Goal: Task Accomplishment & Management: Complete application form

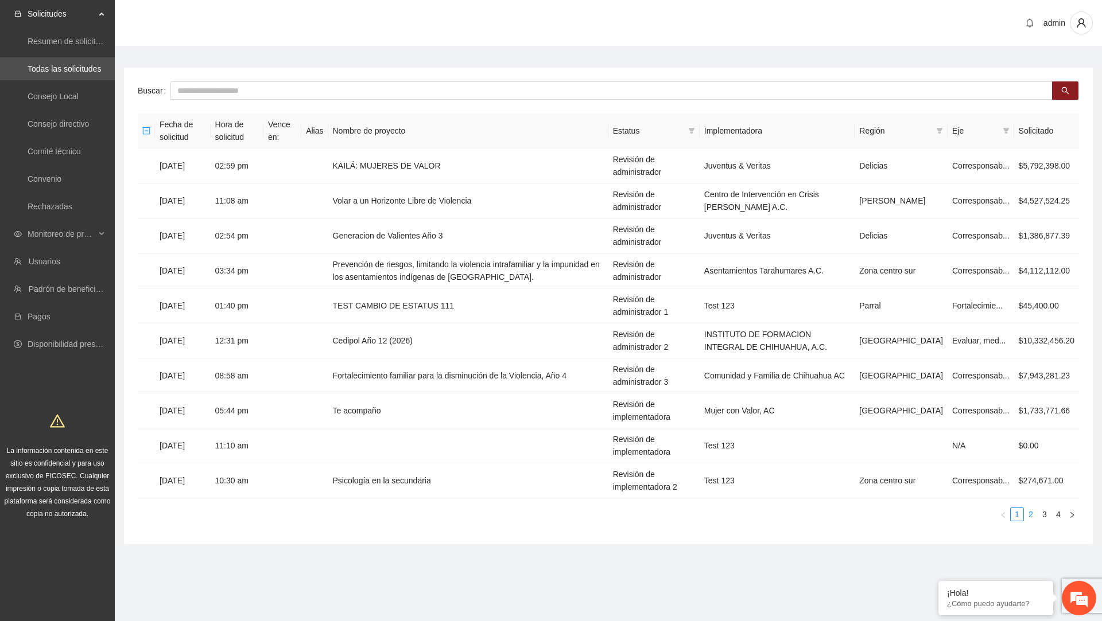
click at [1033, 511] on link "2" at bounding box center [1030, 514] width 13 height 13
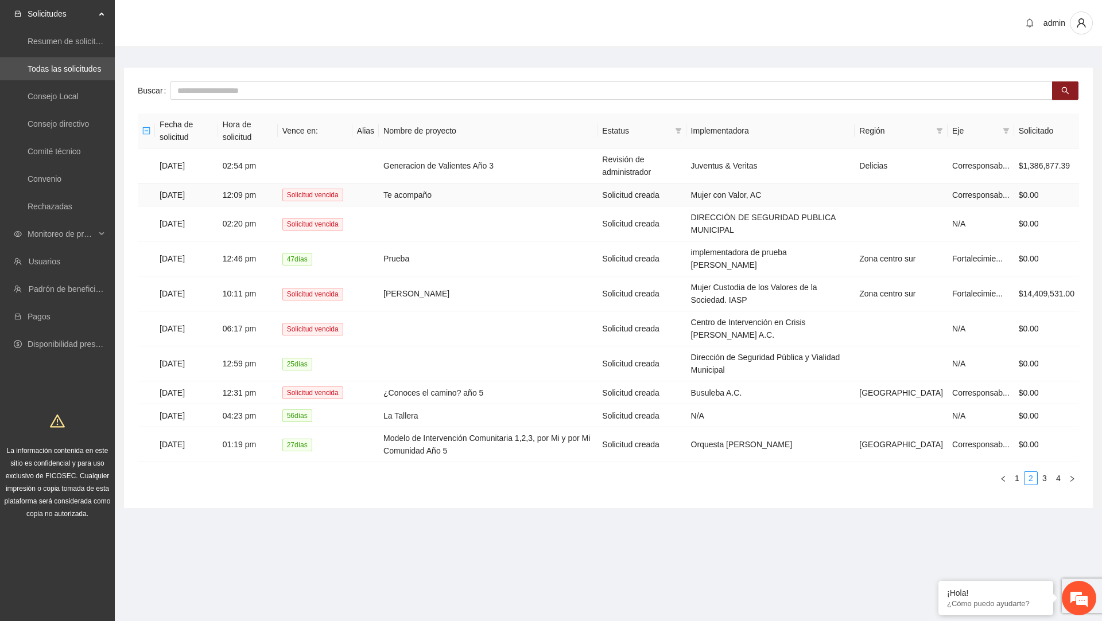
click at [407, 200] on td "Te acompaño" at bounding box center [488, 195] width 219 height 23
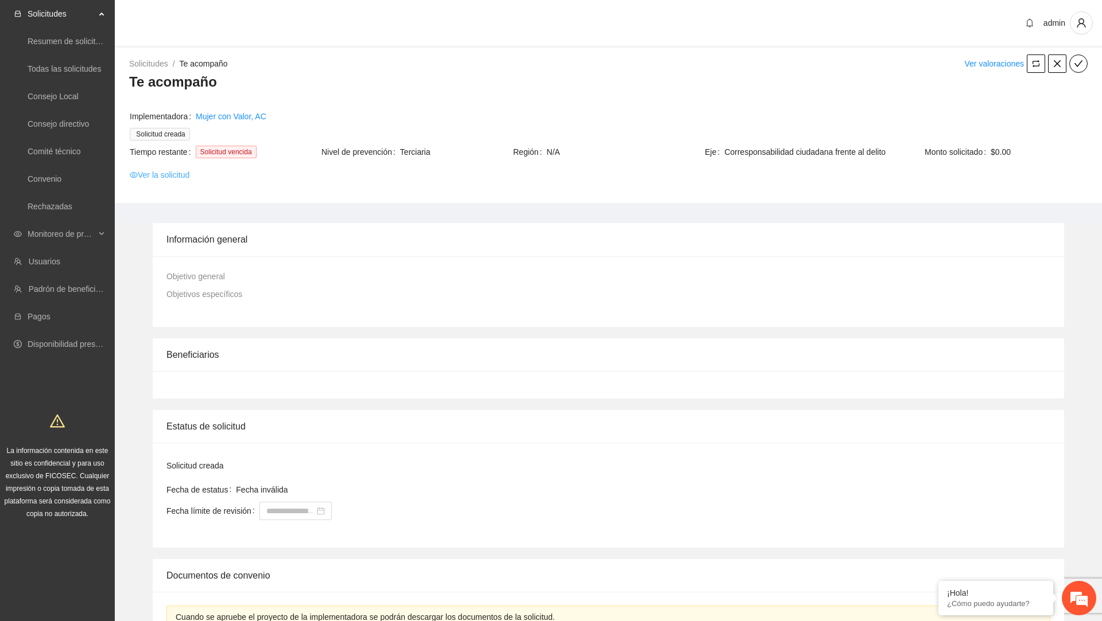
click at [182, 177] on link "Ver la solicitud" at bounding box center [160, 175] width 60 height 13
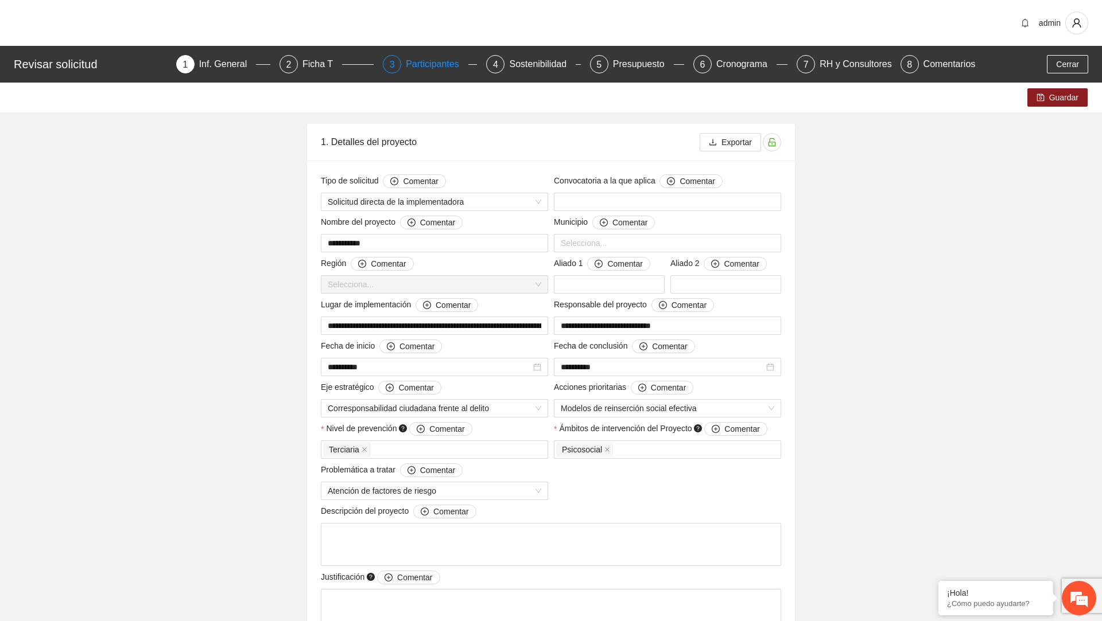
click at [432, 70] on div "Participantes" at bounding box center [437, 64] width 63 height 18
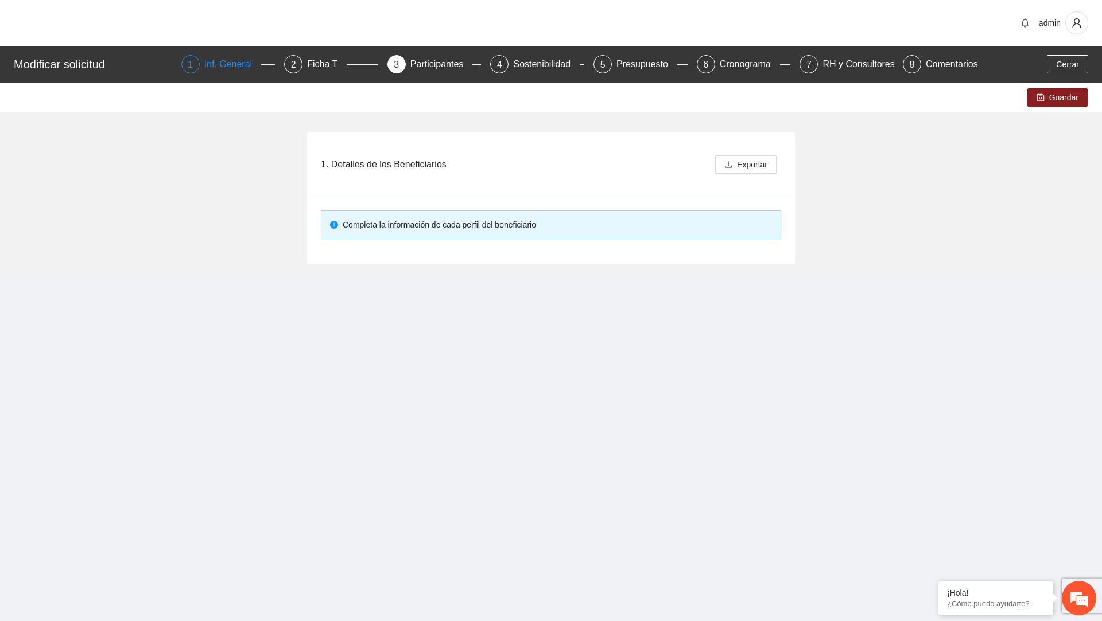
click at [196, 56] on div "1 Inf. General" at bounding box center [228, 64] width 94 height 18
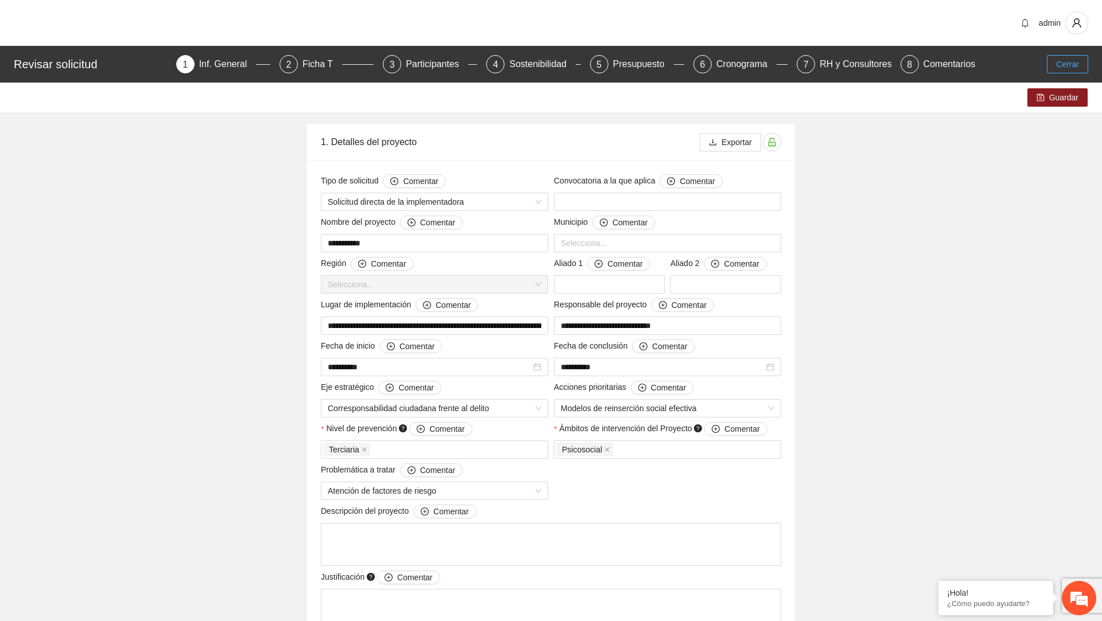
click at [1059, 69] on span "Cerrar" at bounding box center [1067, 64] width 23 height 13
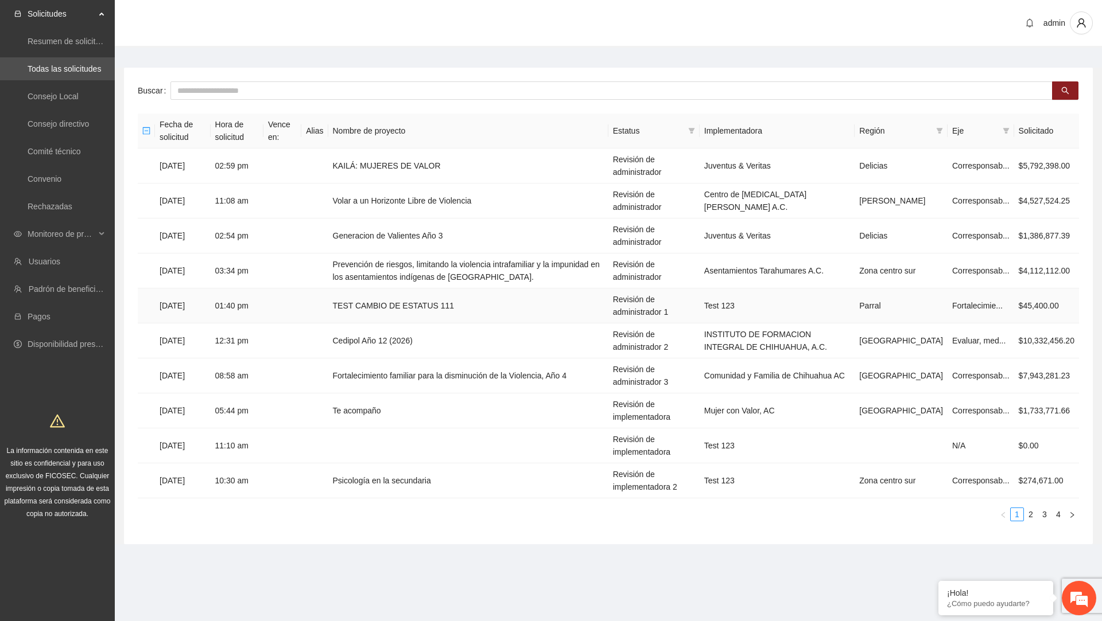
click at [487, 306] on td "TEST CAMBIO DE ESTATUS 111" at bounding box center [468, 306] width 280 height 35
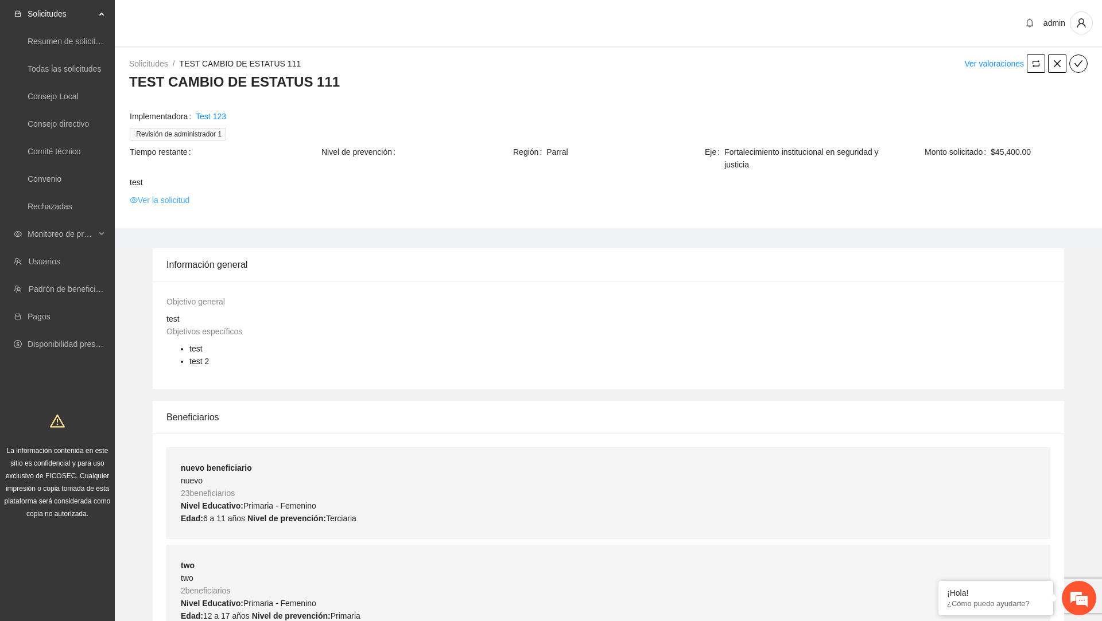
click at [181, 197] on link "Ver la solicitud" at bounding box center [160, 200] width 60 height 13
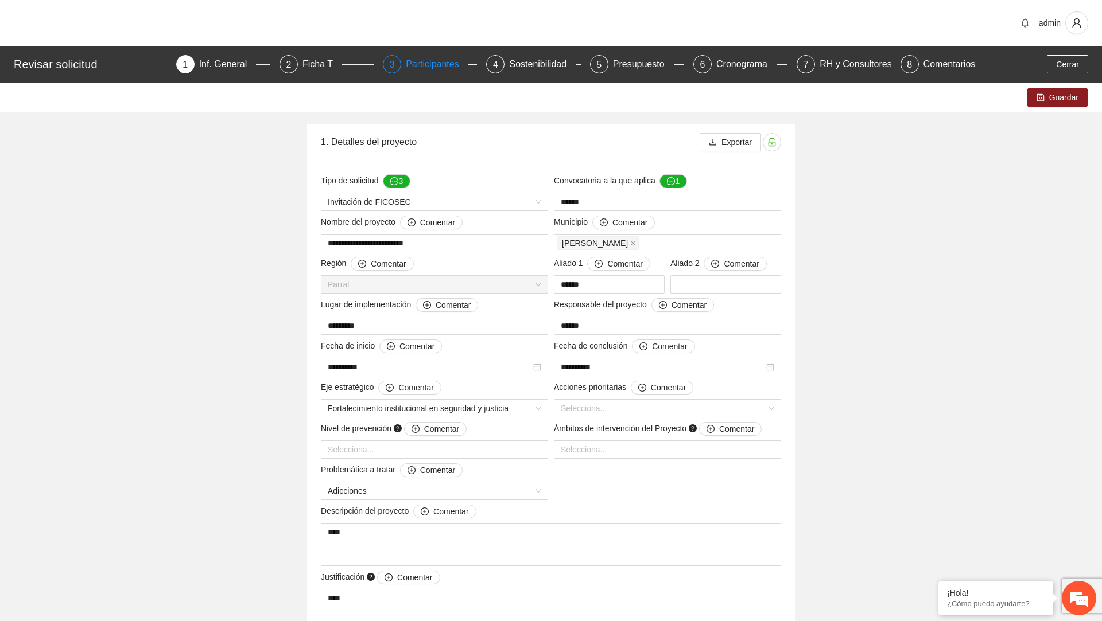
click at [423, 67] on div "Participantes" at bounding box center [437, 64] width 63 height 18
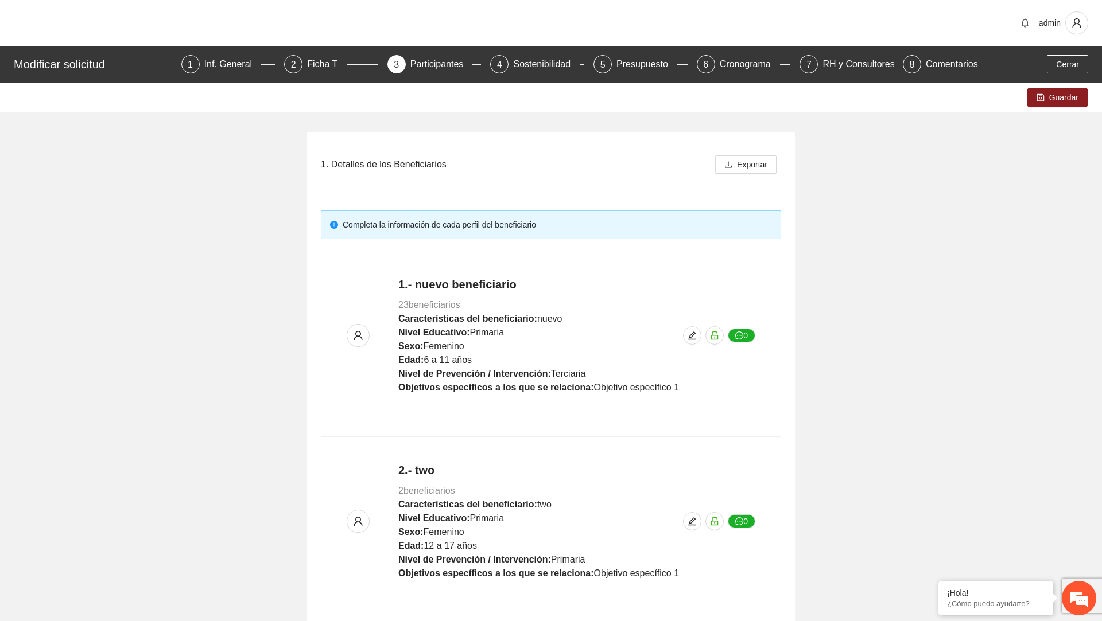
scroll to position [67, 0]
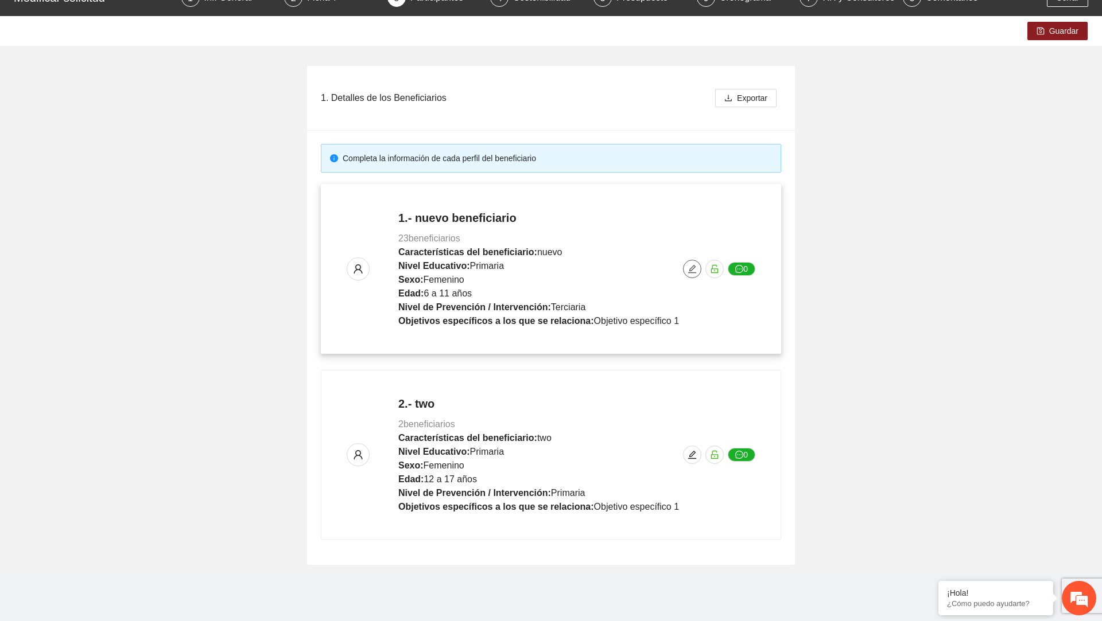
click at [693, 263] on button "button" at bounding box center [692, 269] width 18 height 18
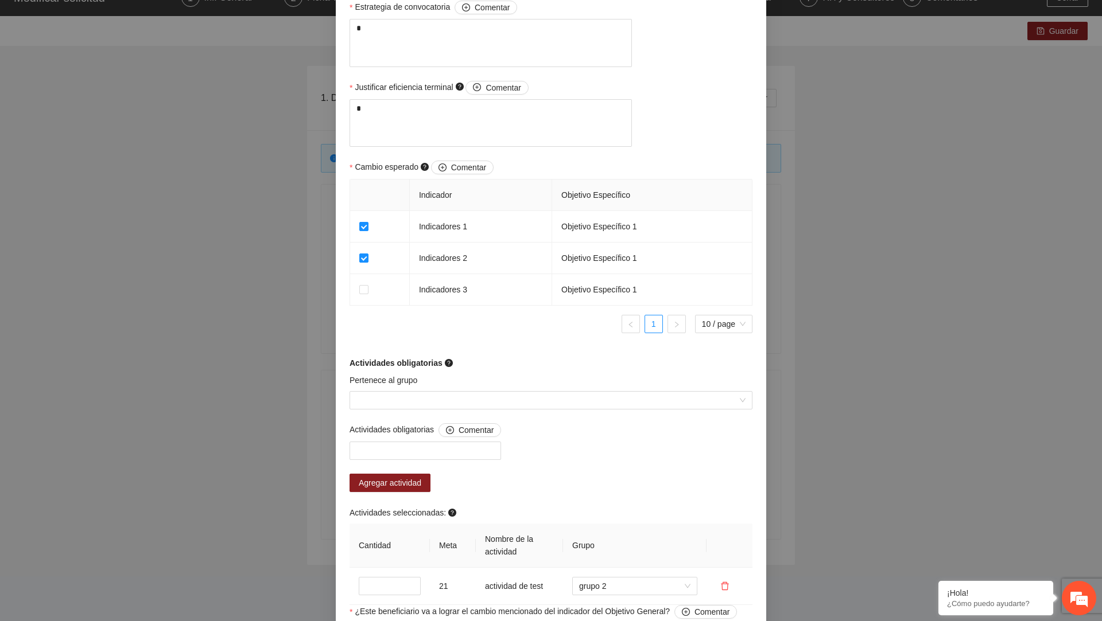
scroll to position [619, 0]
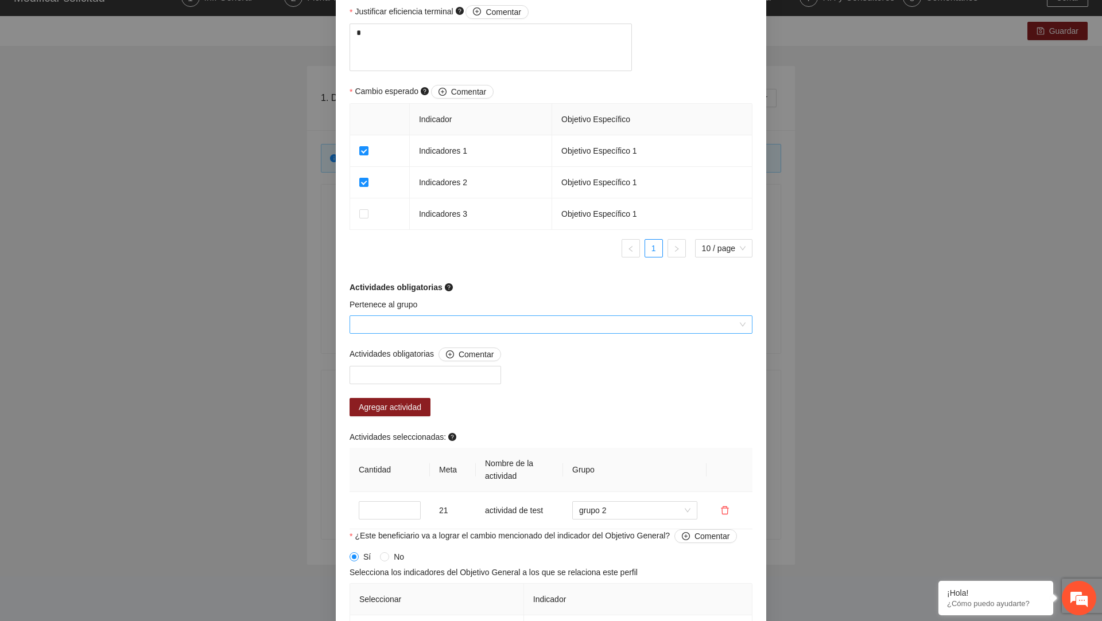
click at [425, 333] on input "Pertenece al grupo" at bounding box center [546, 324] width 381 height 17
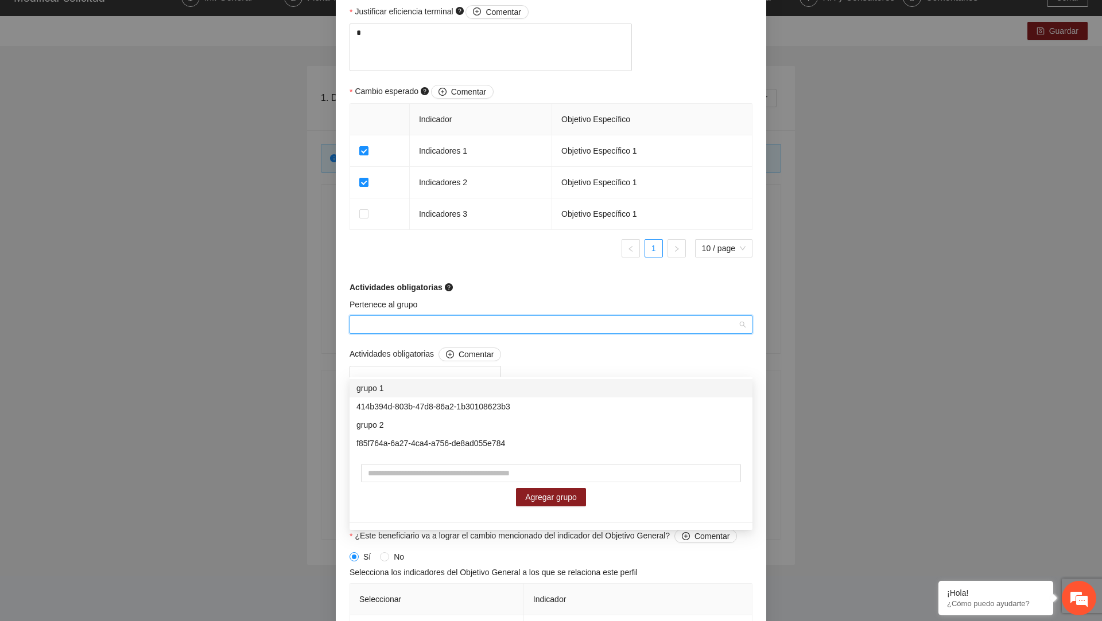
click at [401, 391] on div "grupo 1" at bounding box center [550, 388] width 389 height 13
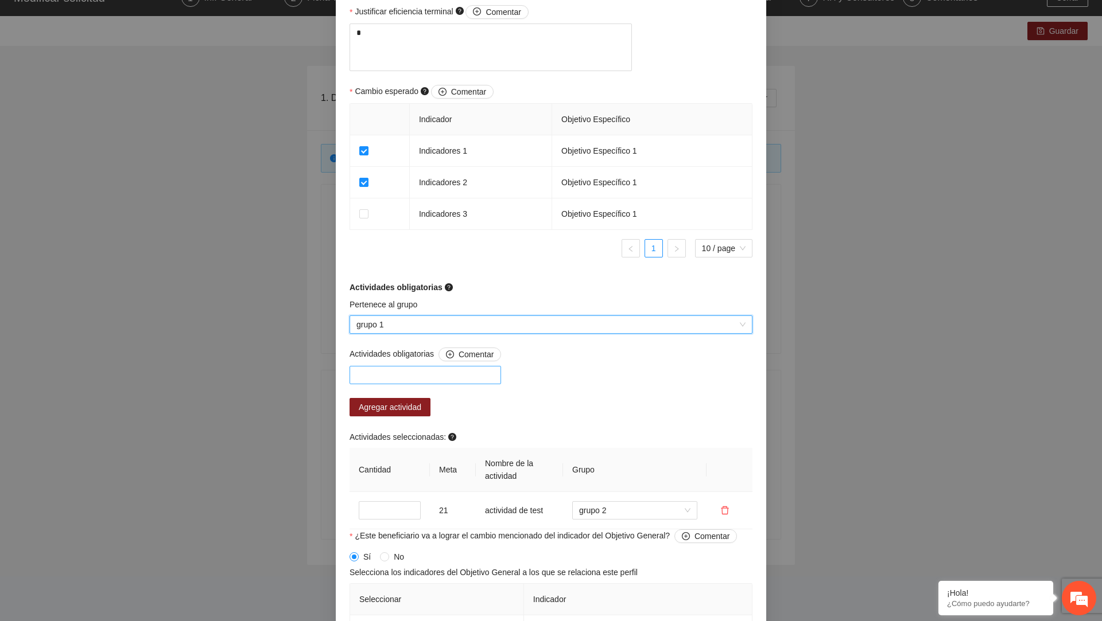
click at [441, 382] on div at bounding box center [425, 375] width 146 height 14
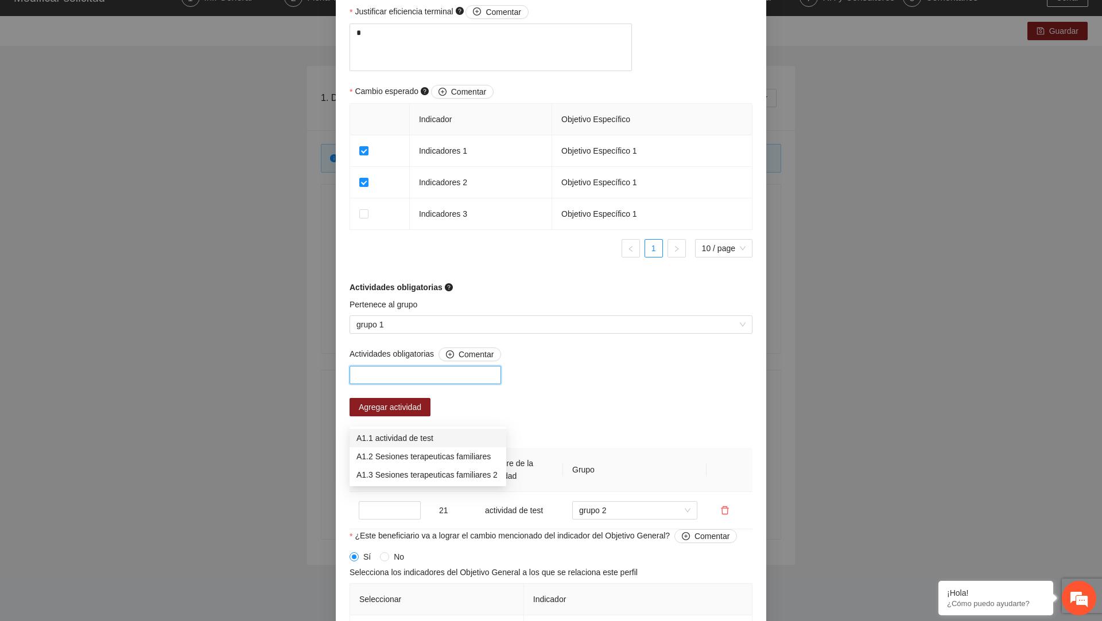
click at [418, 440] on div "A1.1 actividad de test" at bounding box center [427, 438] width 143 height 13
click at [584, 413] on div "Actividades obligatorias Comentar A1.1 actividad de test Agregar actividad Acti…" at bounding box center [551, 439] width 409 height 182
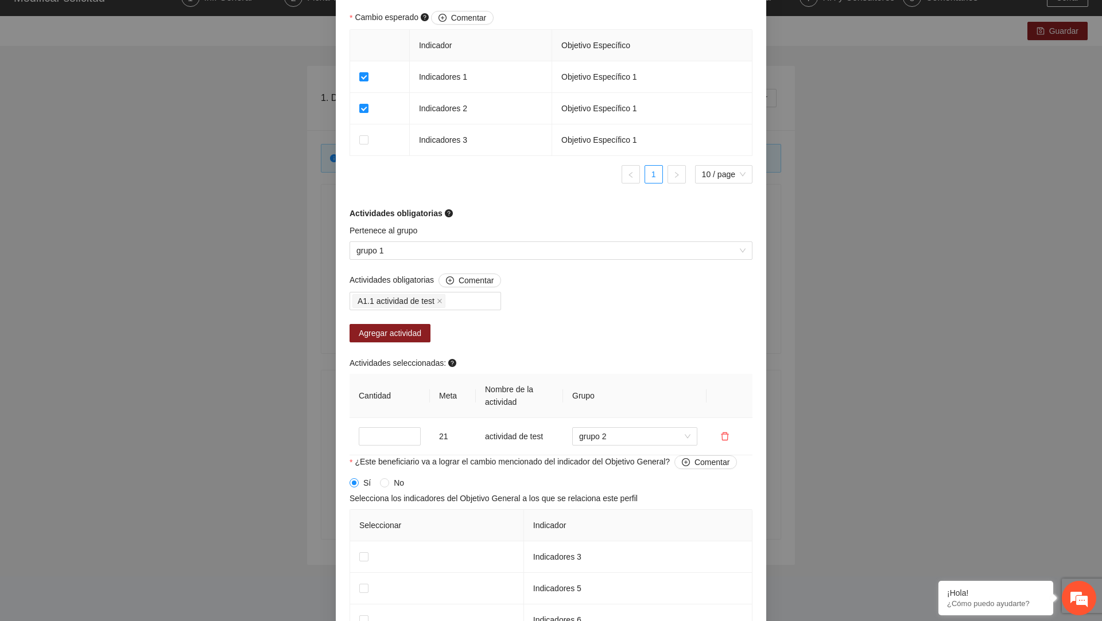
scroll to position [704, 0]
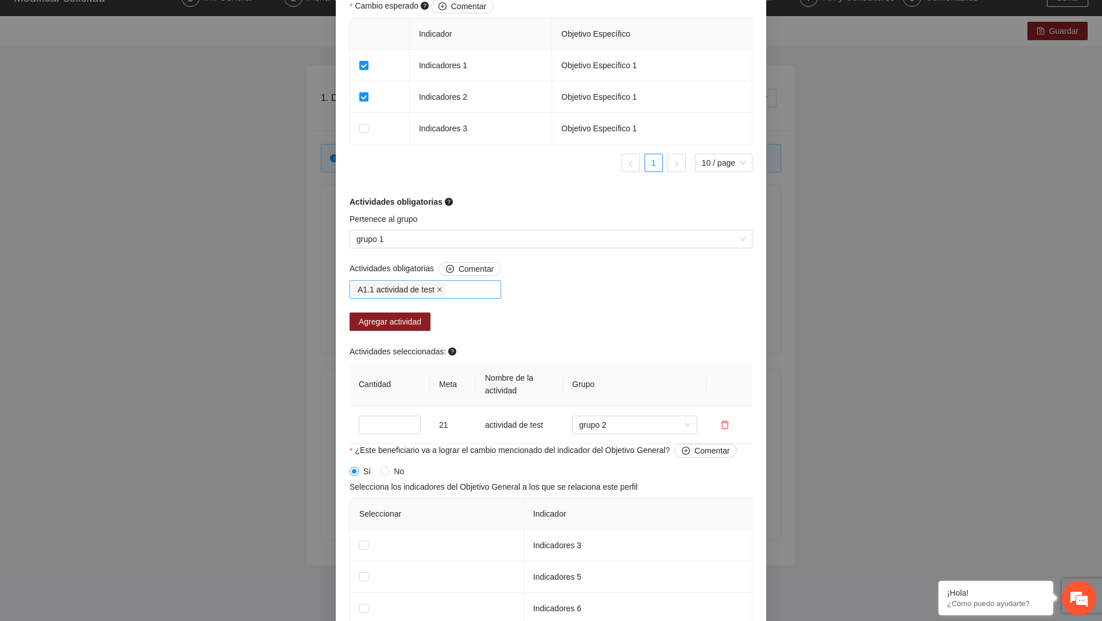
click at [440, 293] on icon "close" at bounding box center [440, 290] width 6 height 6
click at [437, 297] on div at bounding box center [425, 290] width 146 height 14
click at [425, 378] on div "A1.2 Sesiones terapeuticas familiares" at bounding box center [427, 371] width 157 height 18
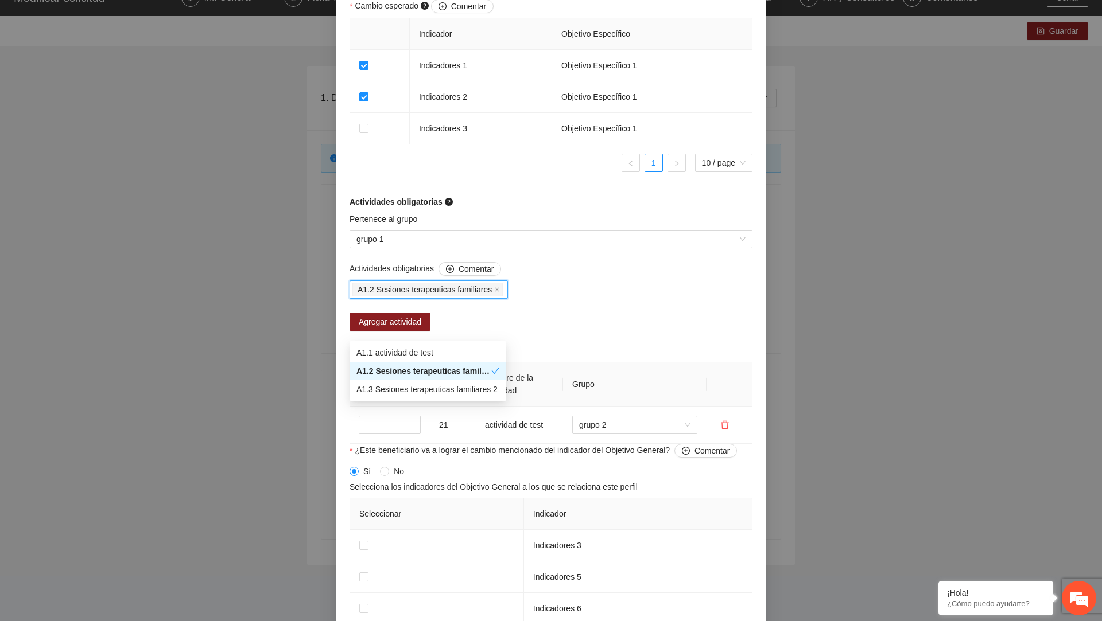
click at [598, 364] on div "Actividades obligatorias Comentar A1.2 Sesiones terapeuticas familiares Agregar…" at bounding box center [551, 353] width 409 height 182
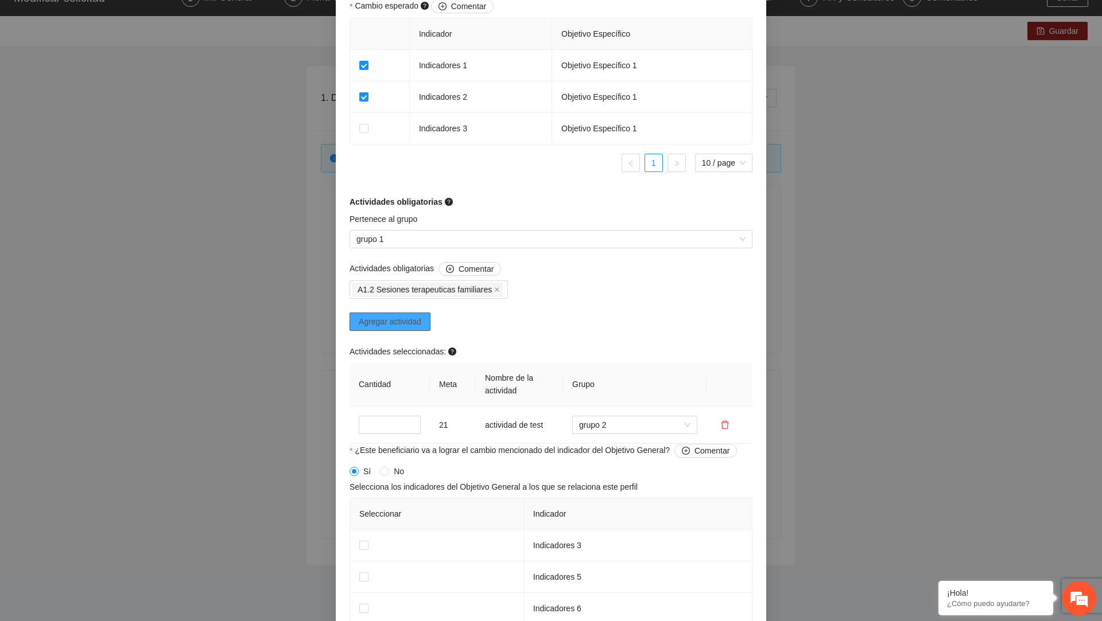
click at [419, 328] on span "Agregar actividad" at bounding box center [390, 322] width 63 height 13
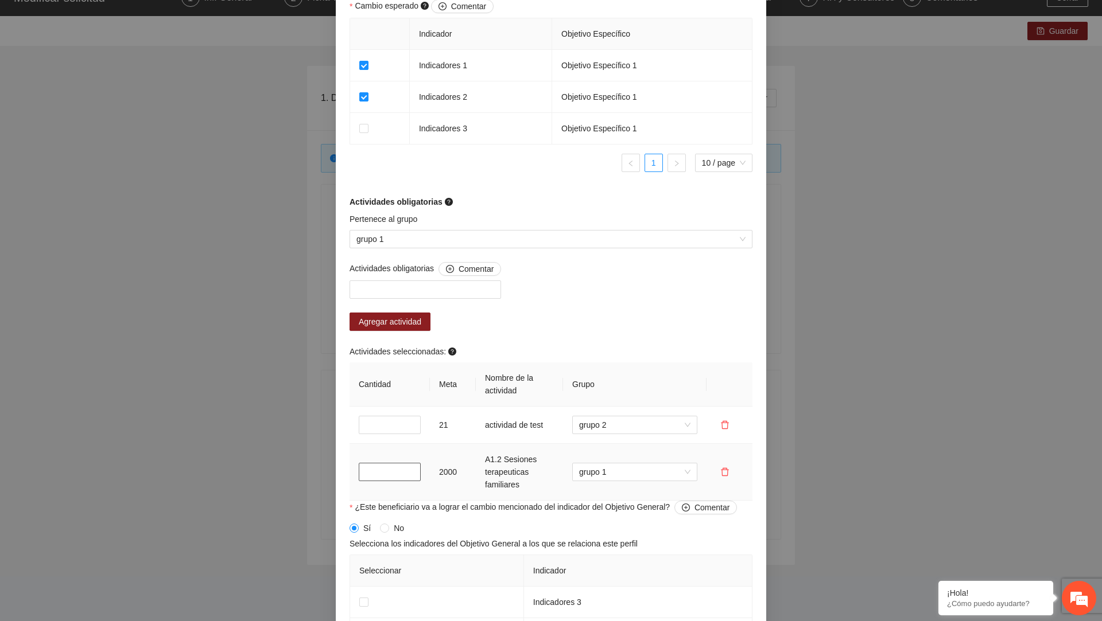
click at [370, 481] on input "*" at bounding box center [390, 472] width 62 height 18
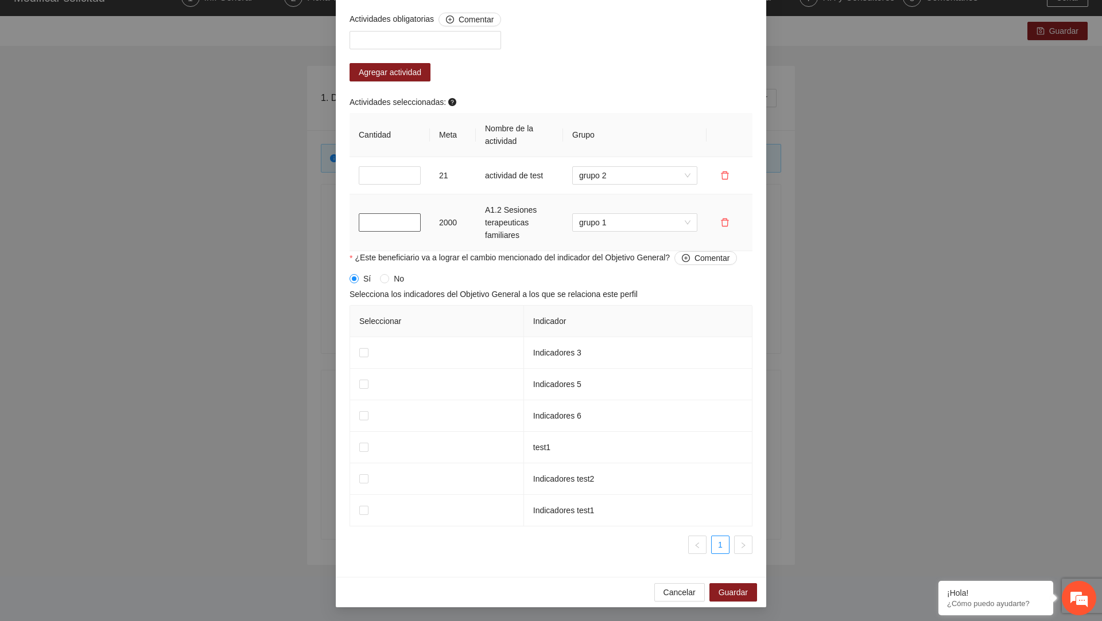
scroll to position [992, 0]
type input "*"
click at [365, 357] on span at bounding box center [363, 352] width 9 height 9
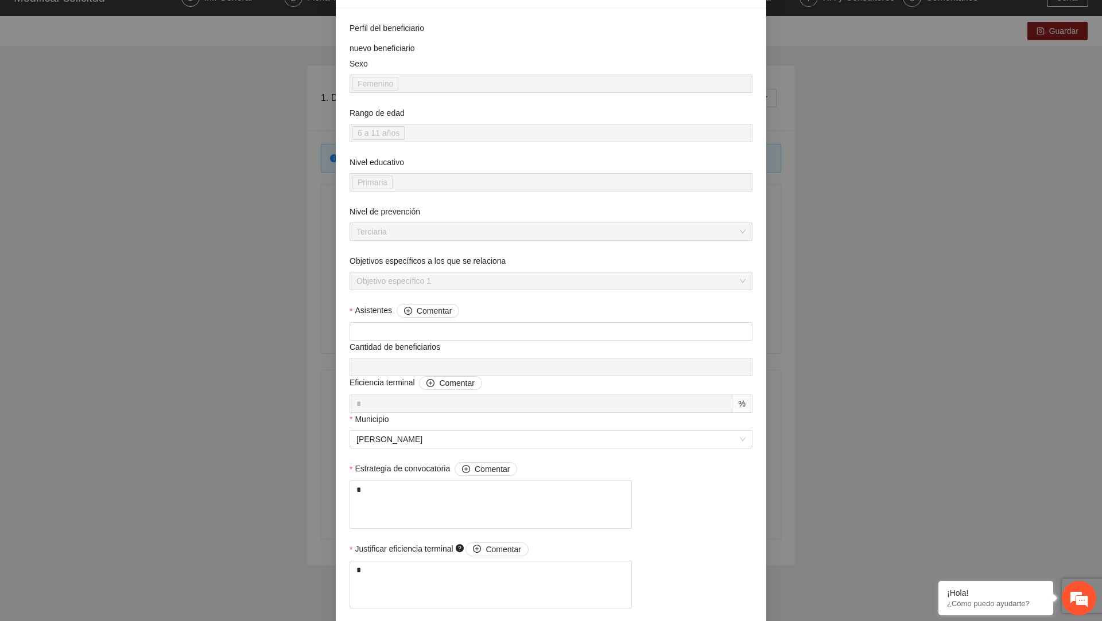
scroll to position [0, 0]
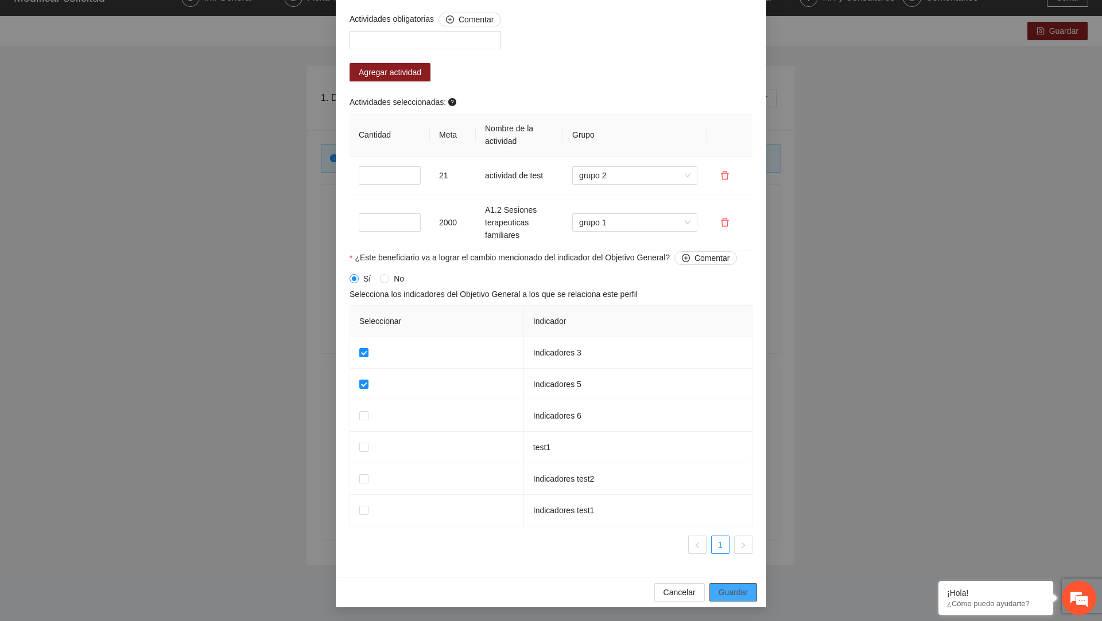
click at [746, 592] on span "Guardar" at bounding box center [732, 592] width 29 height 13
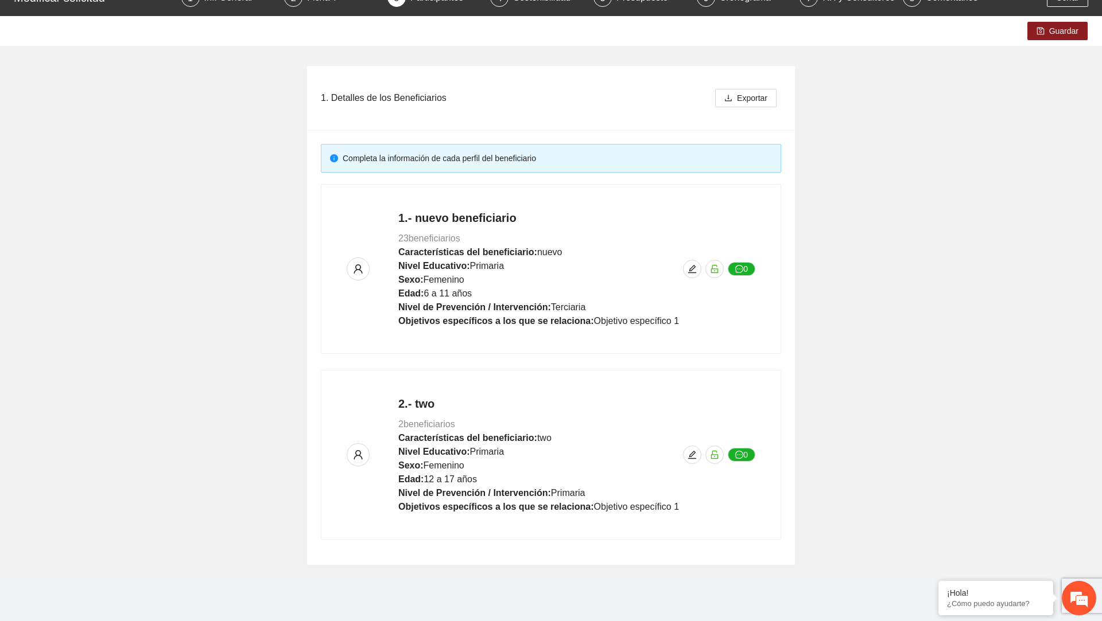
scroll to position [628, 0]
click at [1051, 37] on button "Guardar" at bounding box center [1057, 31] width 60 height 18
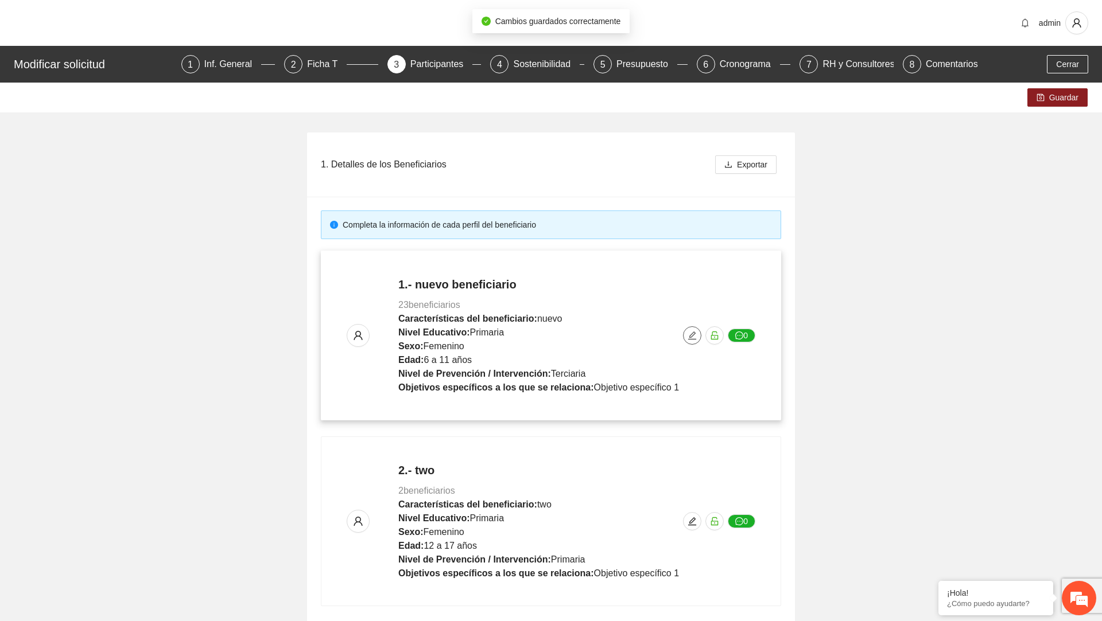
click at [687, 333] on span "edit" at bounding box center [691, 335] width 17 height 9
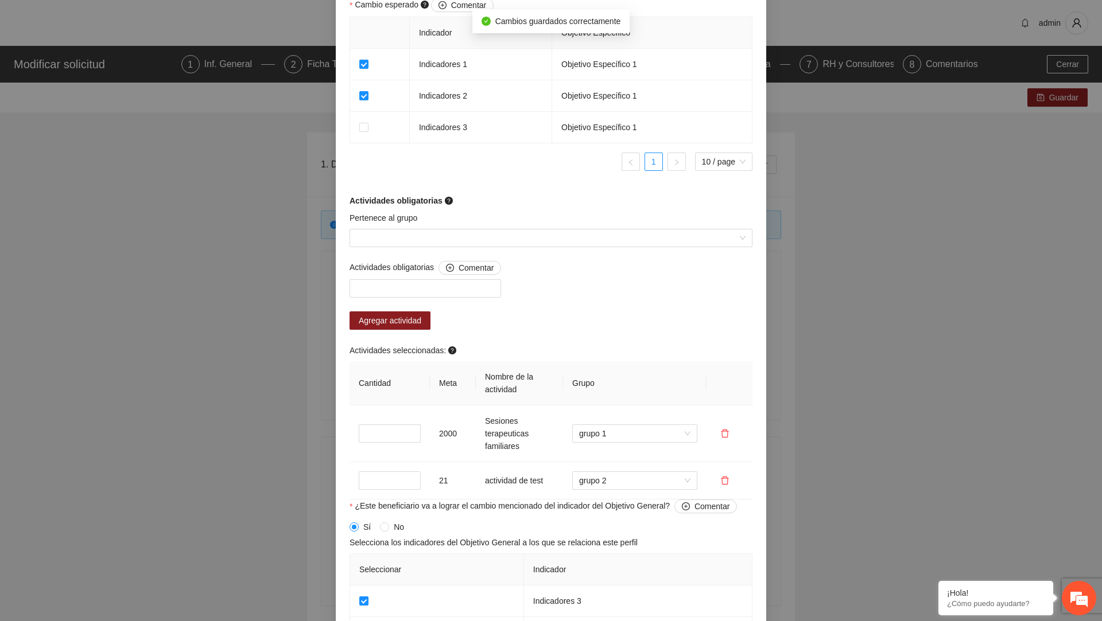
scroll to position [992, 0]
